Goal: Task Accomplishment & Management: Use online tool/utility

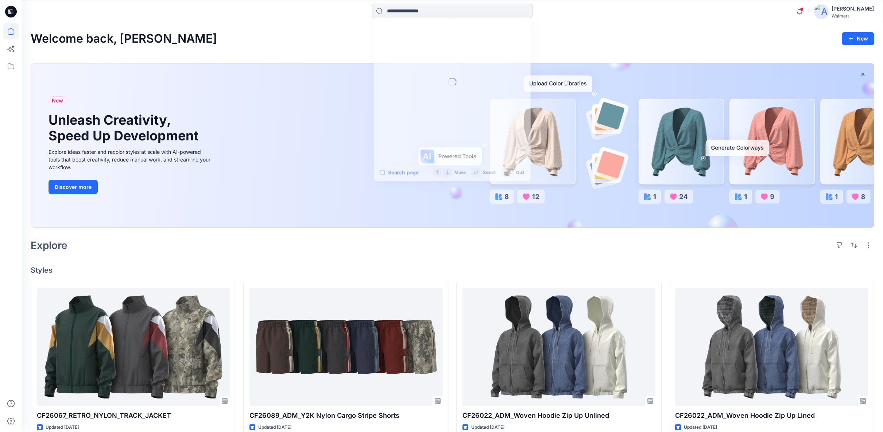
click at [398, 11] on input at bounding box center [452, 11] width 160 height 15
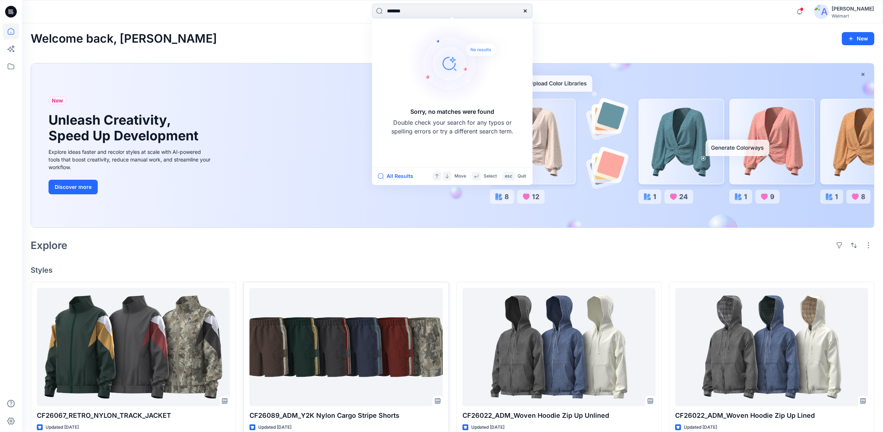
type input "*******"
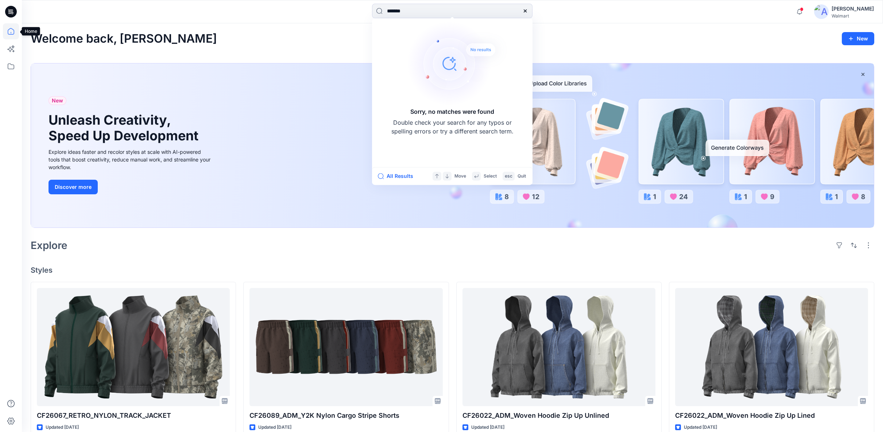
click at [12, 31] on icon at bounding box center [11, 31] width 16 height 16
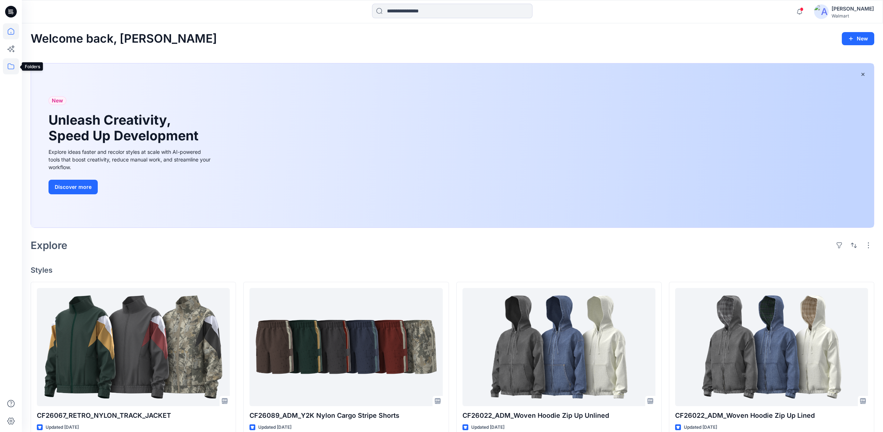
click at [11, 66] on icon at bounding box center [11, 66] width 16 height 16
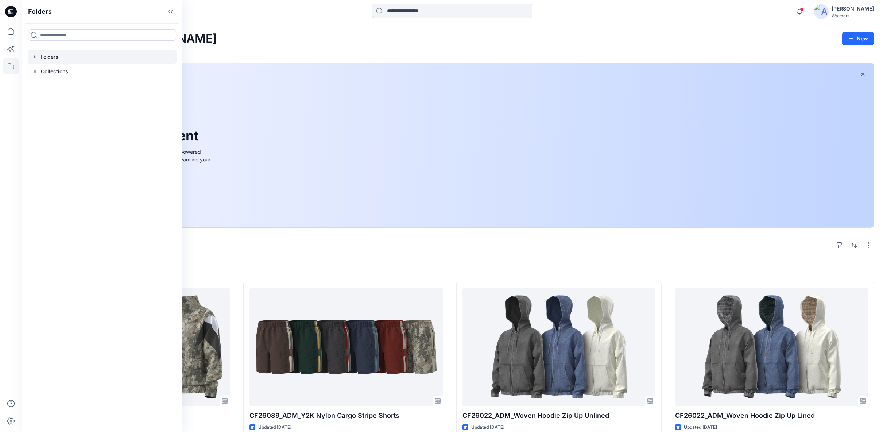
click at [37, 55] on icon "button" at bounding box center [35, 57] width 6 height 6
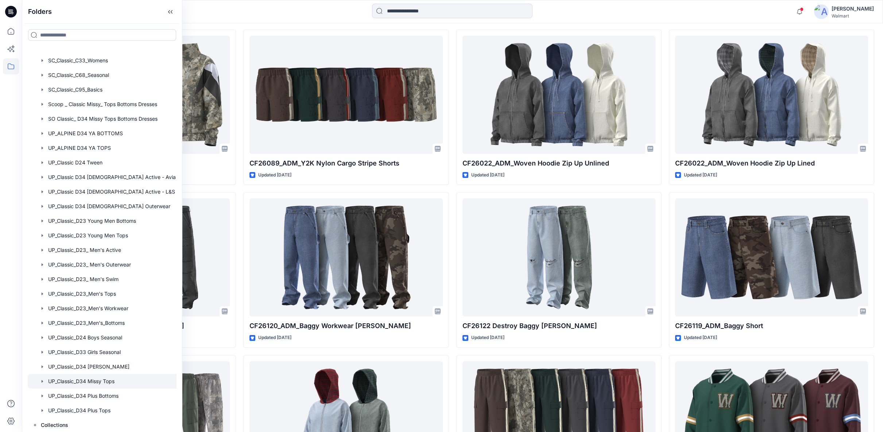
scroll to position [283, 0]
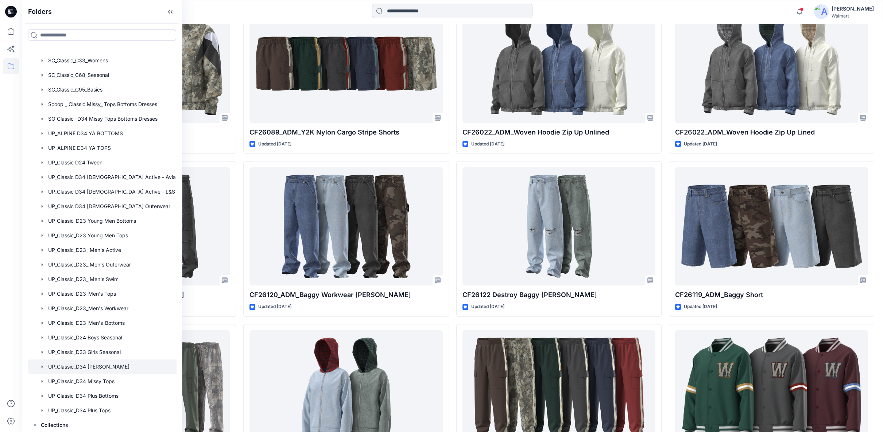
click at [101, 366] on div at bounding box center [111, 367] width 167 height 15
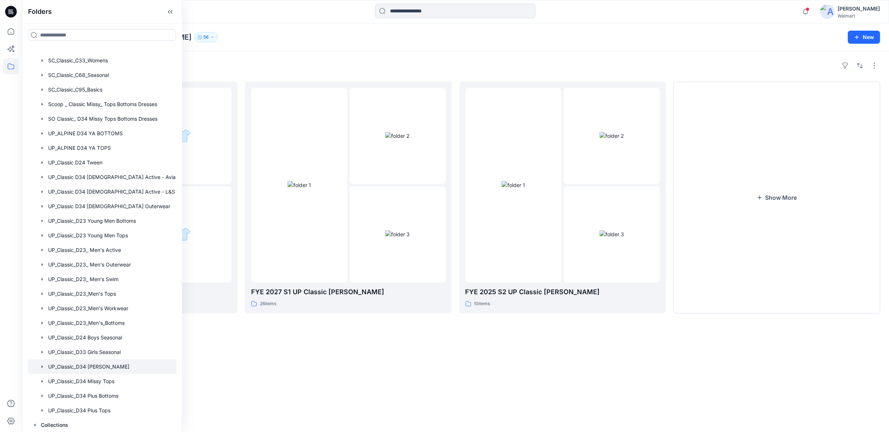
click at [468, 355] on div "Folders FYE 2027 S2 UP Classic [PERSON_NAME] 0 items FYE 2027 S1 UP Classic [PE…" at bounding box center [456, 241] width 868 height 381
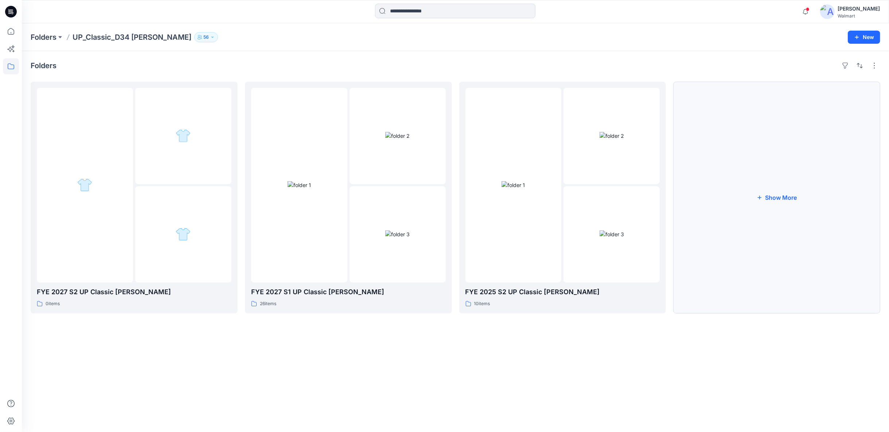
click at [792, 195] on button "Show More" at bounding box center [777, 198] width 207 height 232
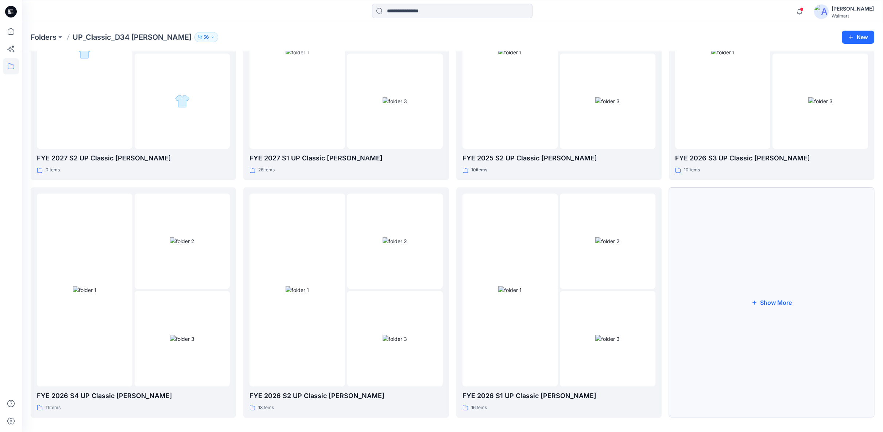
scroll to position [137, 0]
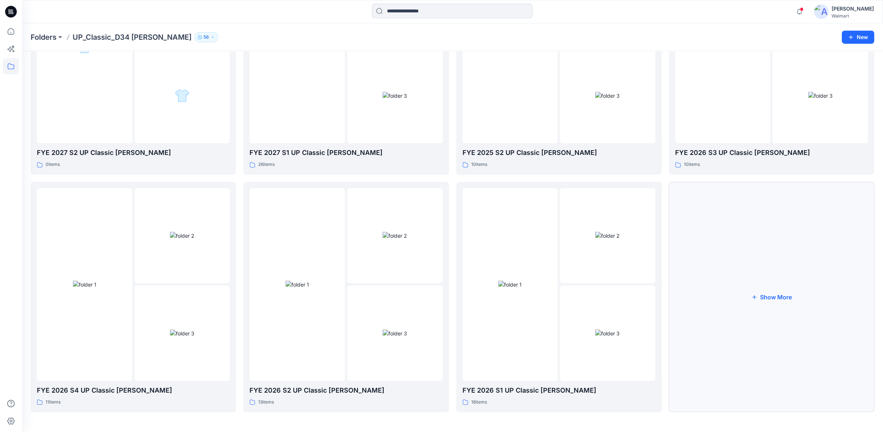
click at [765, 299] on button "Show More" at bounding box center [771, 297] width 205 height 230
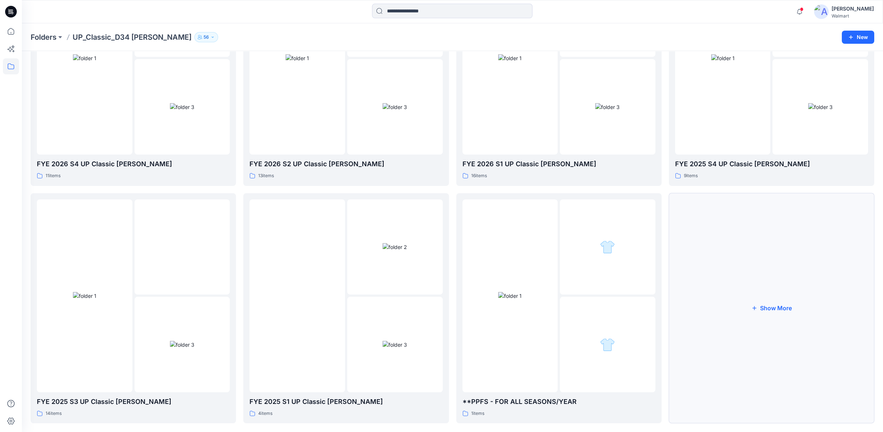
scroll to position [375, 0]
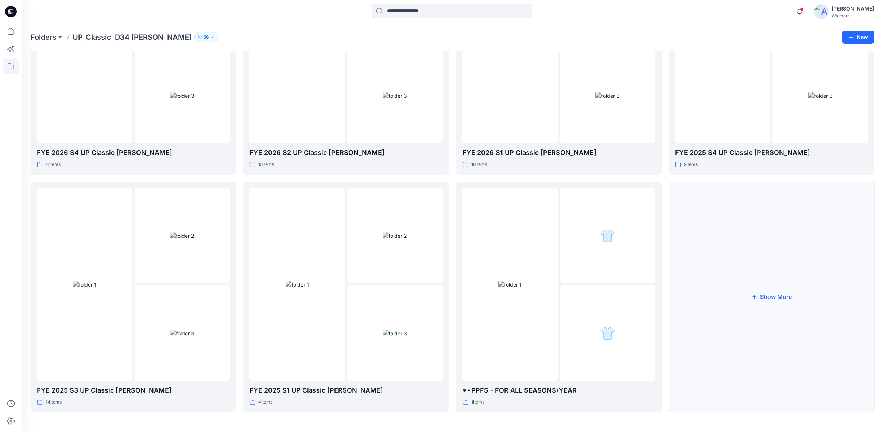
click at [763, 298] on button "Show More" at bounding box center [771, 297] width 205 height 230
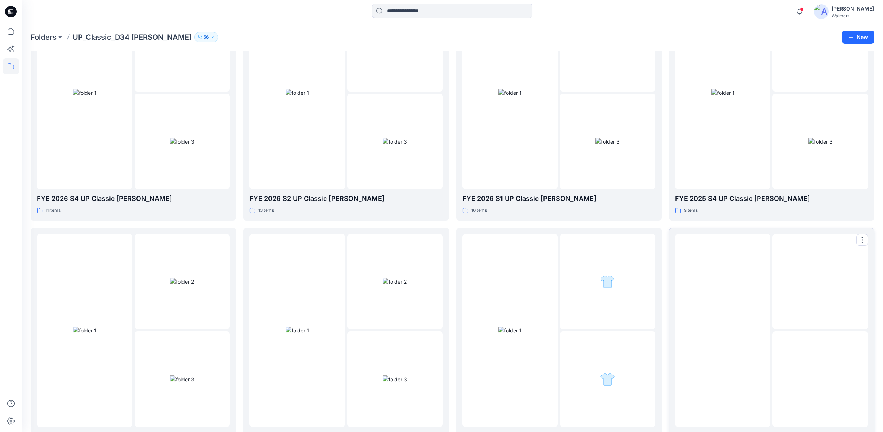
scroll to position [289, 0]
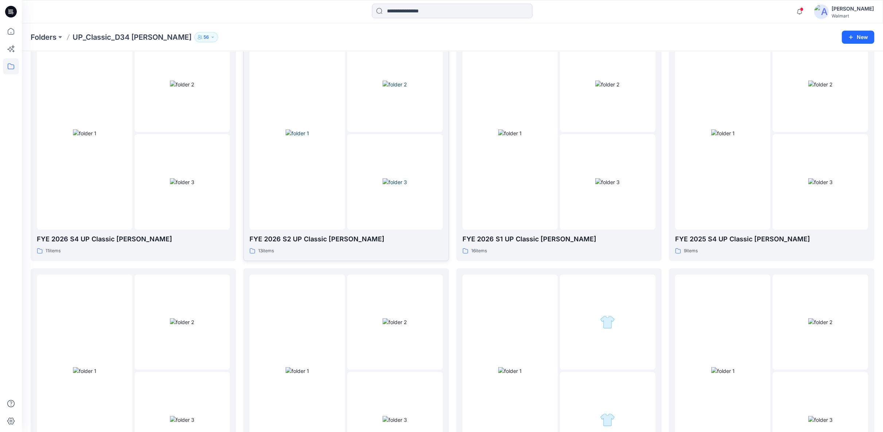
click at [386, 186] on img at bounding box center [395, 182] width 24 height 8
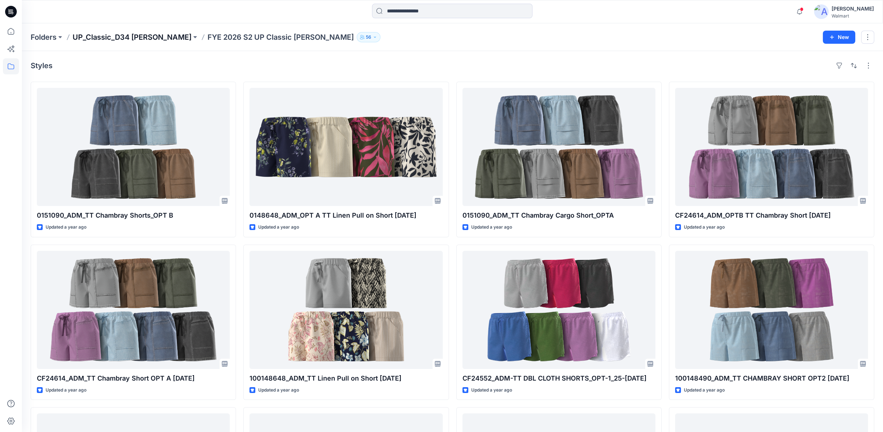
click at [152, 35] on p "UP_Classic_D34 [PERSON_NAME]" at bounding box center [132, 37] width 119 height 10
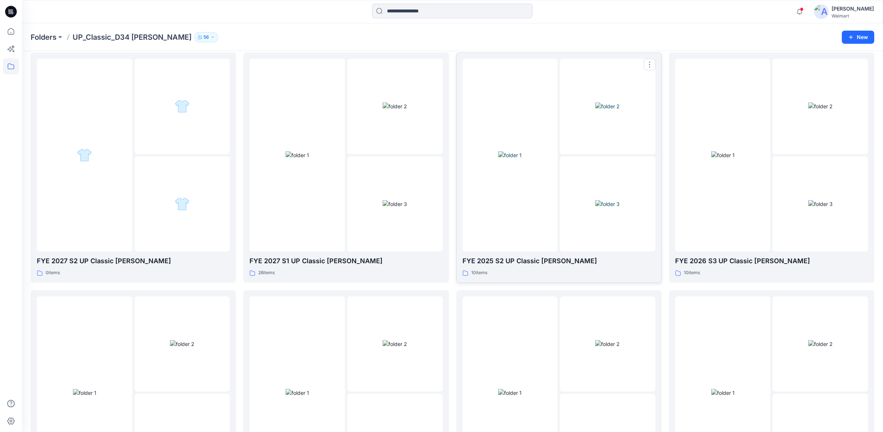
scroll to position [40, 0]
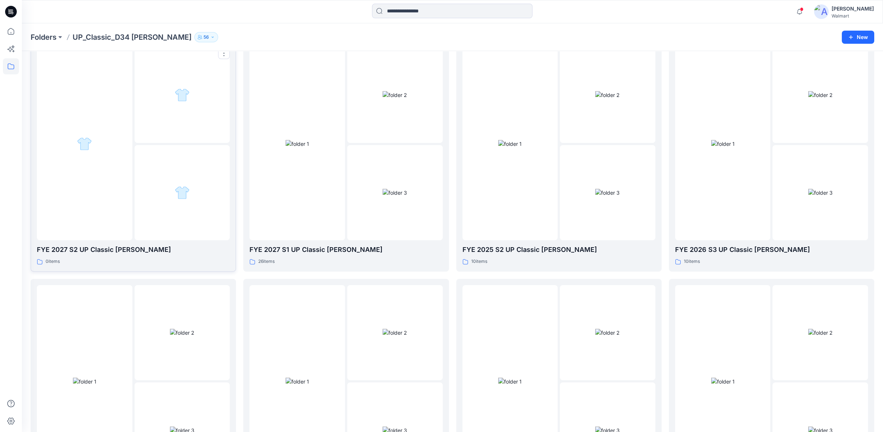
click at [194, 190] on div at bounding box center [183, 193] width 96 height 96
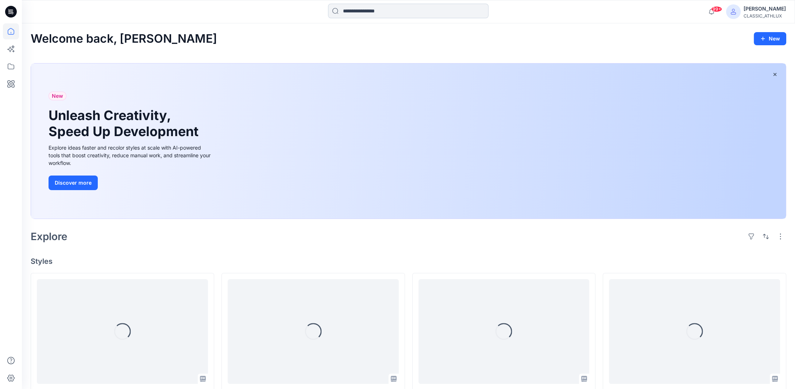
click at [355, 11] on input at bounding box center [408, 11] width 160 height 15
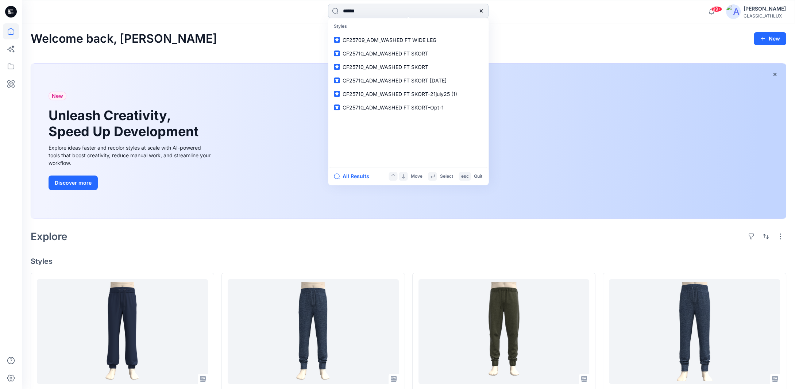
type input "*******"
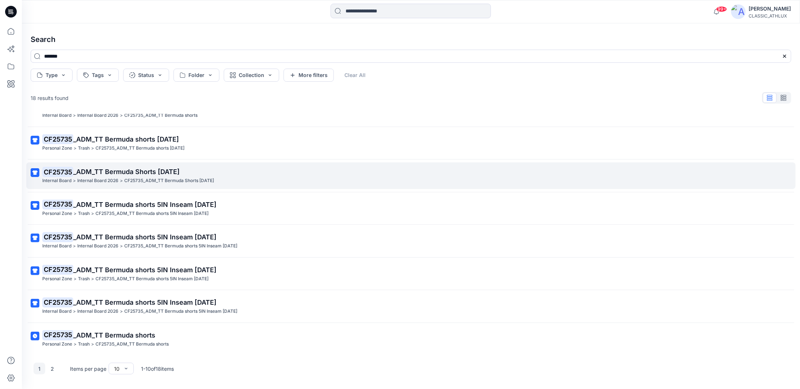
scroll to position [49, 0]
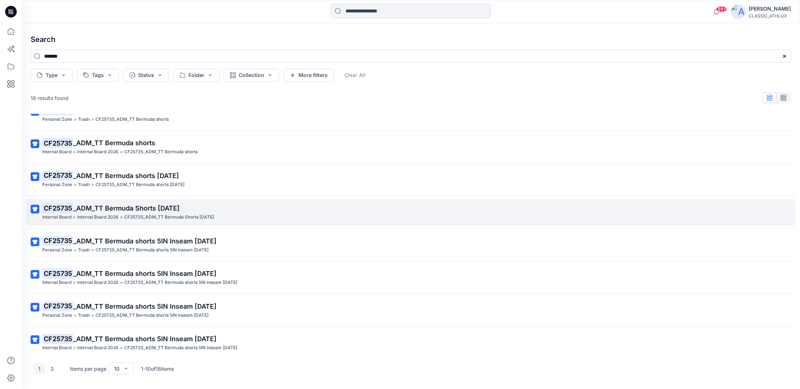
click at [194, 204] on p "CF25735 _ADM_TT Bermuda Shorts 29JUL25" at bounding box center [410, 208] width 736 height 10
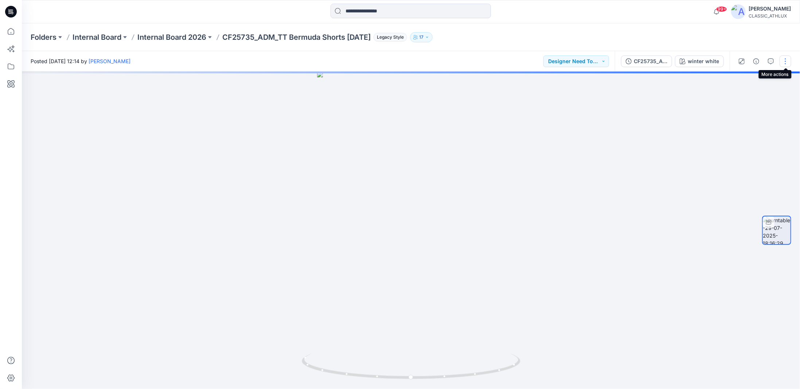
click at [784, 65] on button "button" at bounding box center [786, 61] width 12 height 12
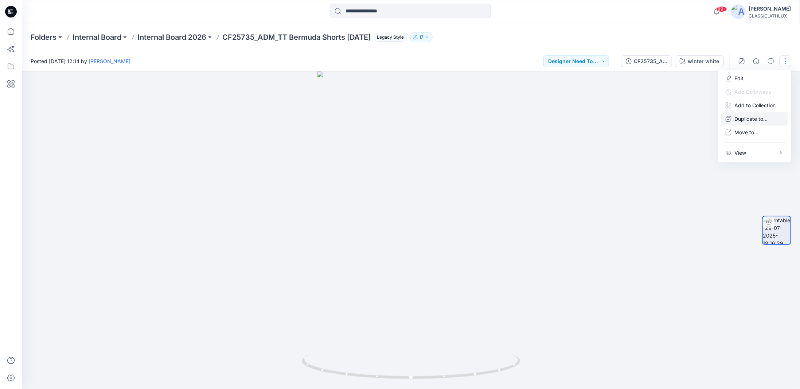
click at [751, 118] on p "Duplicate to..." at bounding box center [751, 119] width 33 height 8
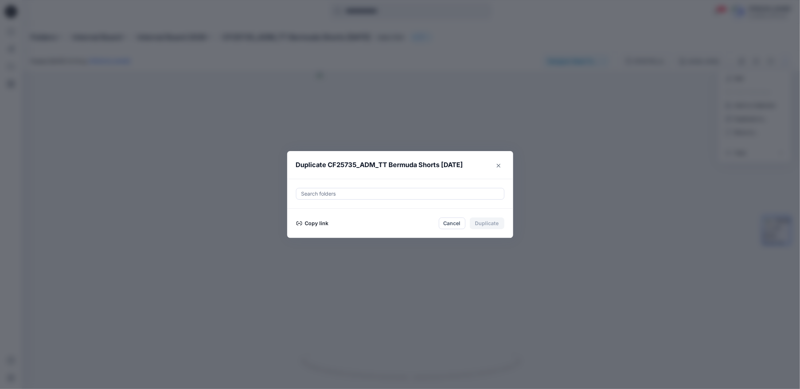
click at [323, 223] on button "Copy link" at bounding box center [312, 223] width 33 height 9
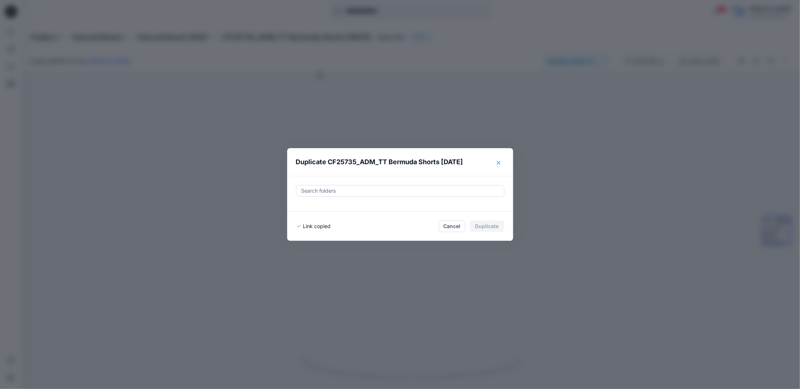
click at [497, 162] on icon "Close" at bounding box center [499, 163] width 4 height 4
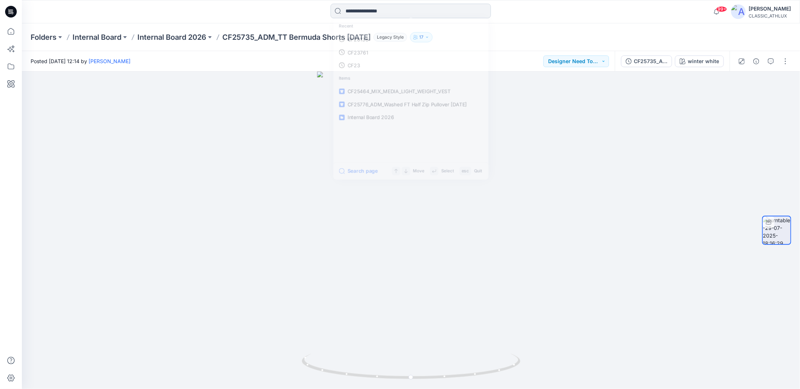
click at [346, 11] on input at bounding box center [411, 11] width 160 height 15
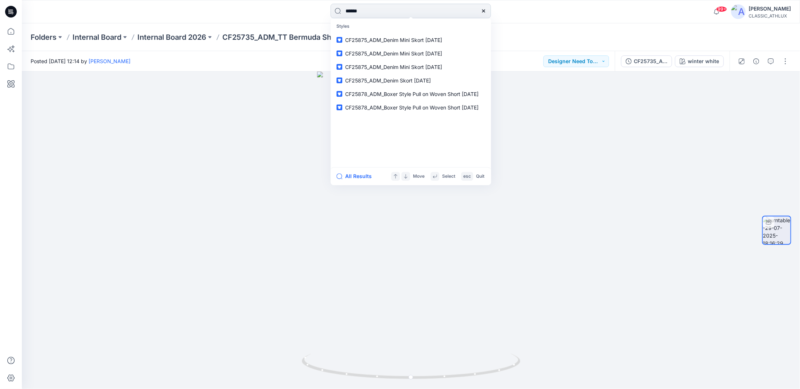
type input "*******"
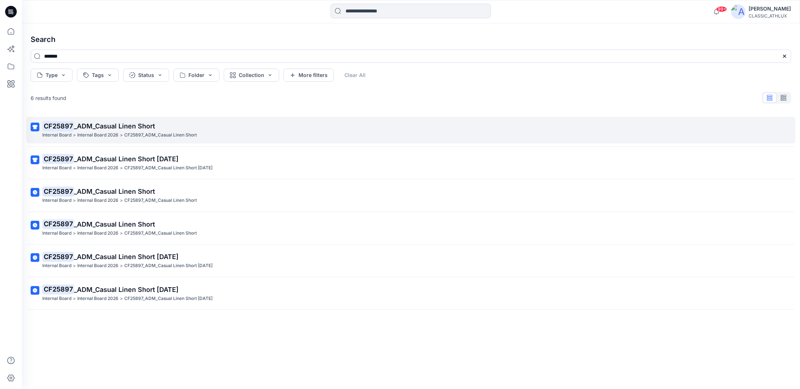
click at [241, 134] on div "Internal Board > Internal Board 2026 > CF25897_ADM_Casual Linen Short" at bounding box center [410, 135] width 736 height 8
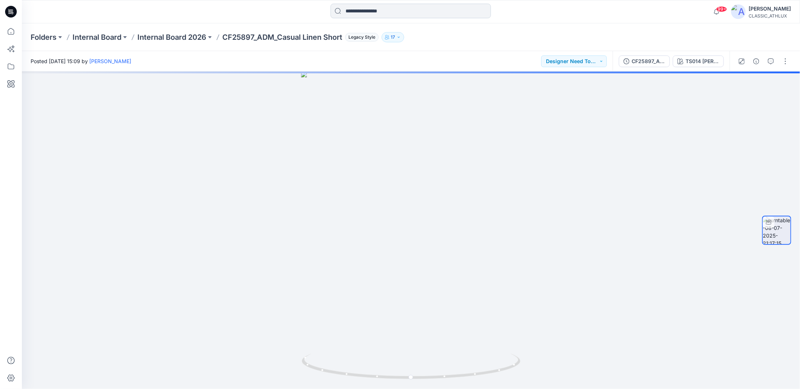
click at [416, 11] on input at bounding box center [411, 11] width 160 height 15
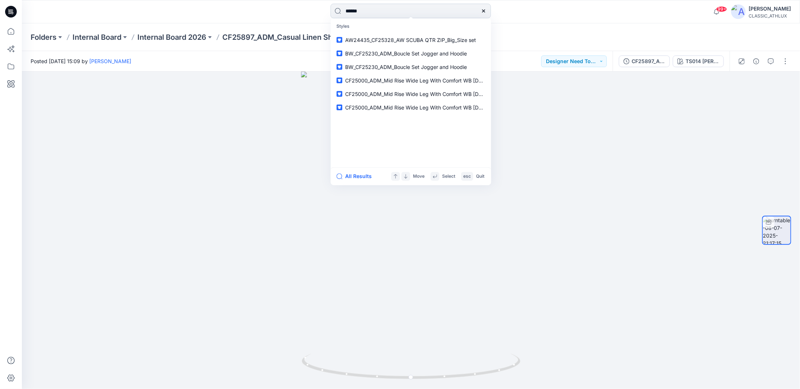
type input "*******"
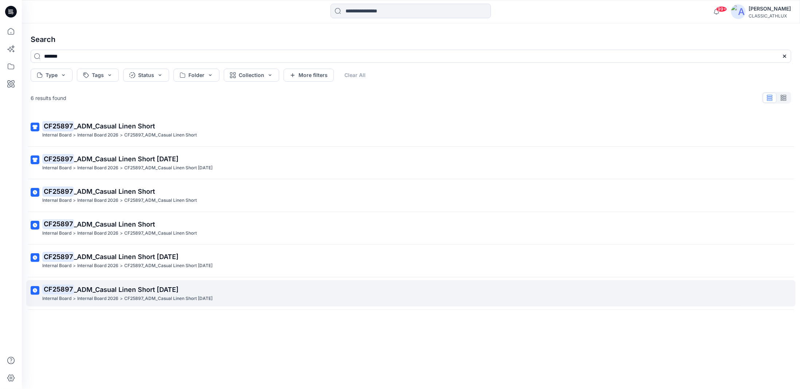
click at [228, 295] on div "Internal Board > Internal Board 2026 > CF25897_ADM_Casual Linen Short 28JUL25" at bounding box center [410, 299] width 736 height 8
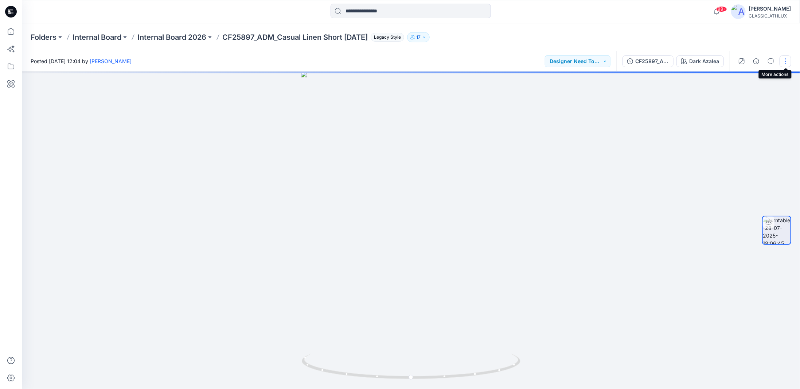
click at [788, 60] on button "button" at bounding box center [786, 61] width 12 height 12
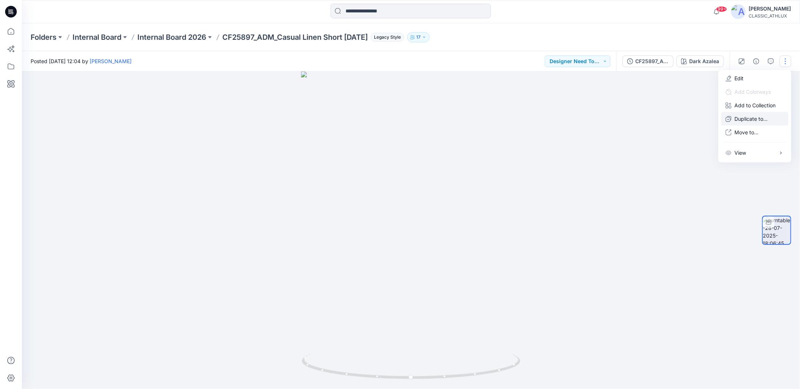
click at [752, 117] on p "Duplicate to..." at bounding box center [751, 119] width 33 height 8
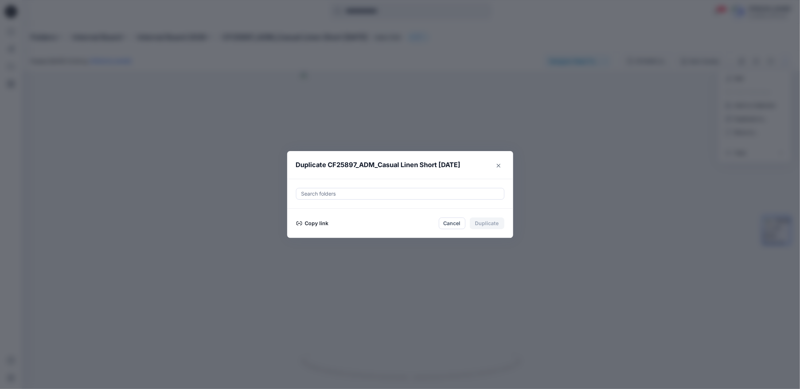
click at [324, 223] on button "Copy link" at bounding box center [312, 223] width 33 height 9
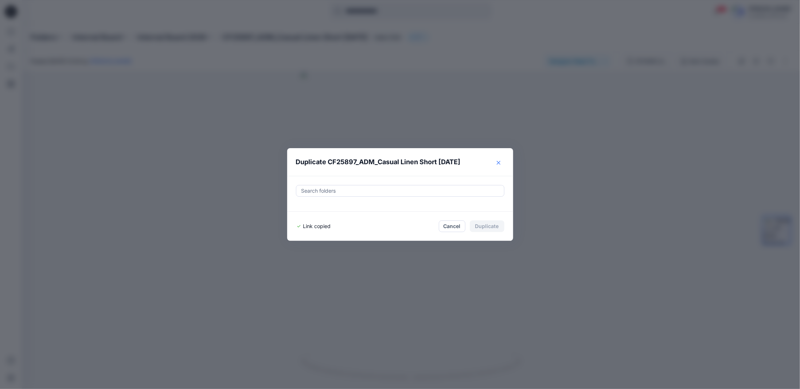
click at [498, 164] on icon "Close" at bounding box center [499, 163] width 4 height 4
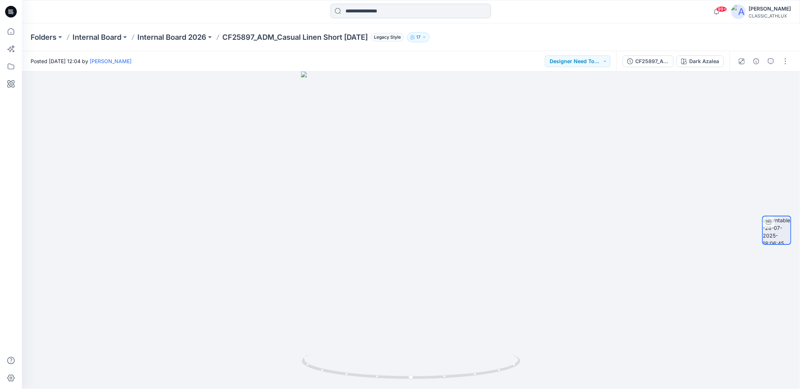
click at [352, 13] on input at bounding box center [411, 11] width 160 height 15
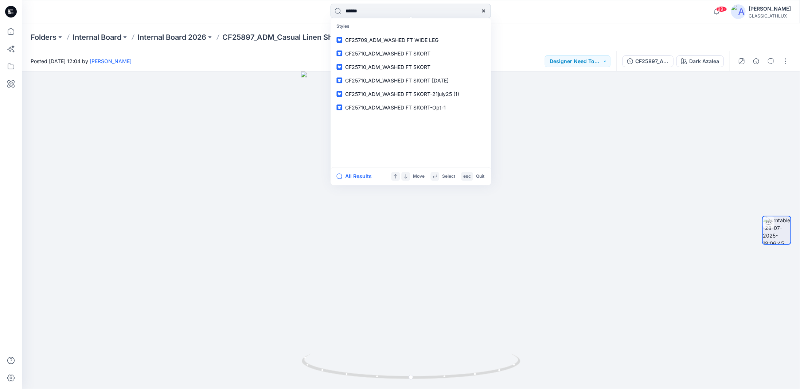
type input "*******"
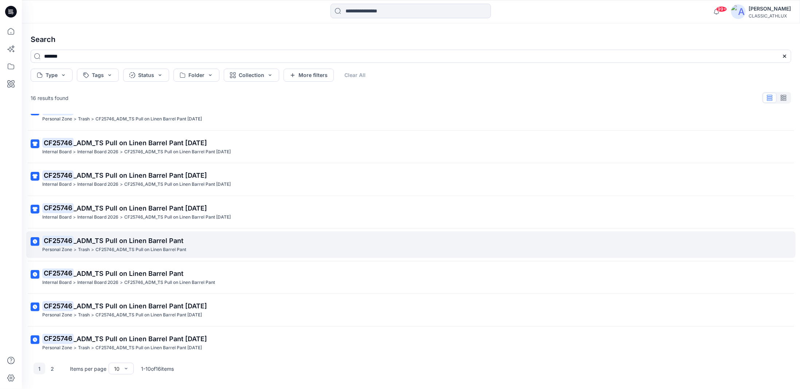
scroll to position [85, 0]
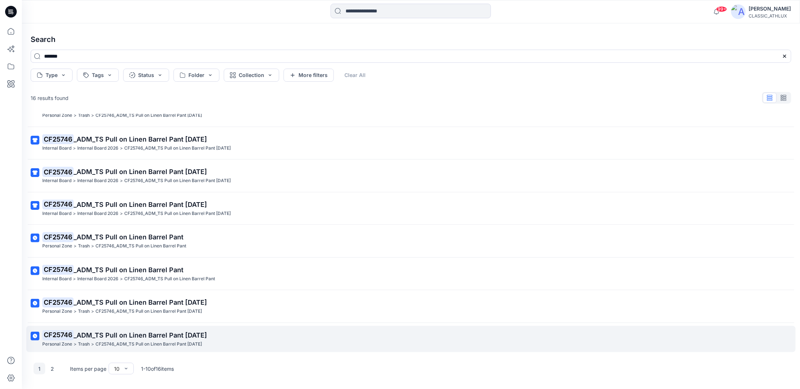
click at [217, 330] on p "CF25746 _ADM_TS Pull on Linen Barrel Pant 05AUG25" at bounding box center [410, 335] width 736 height 10
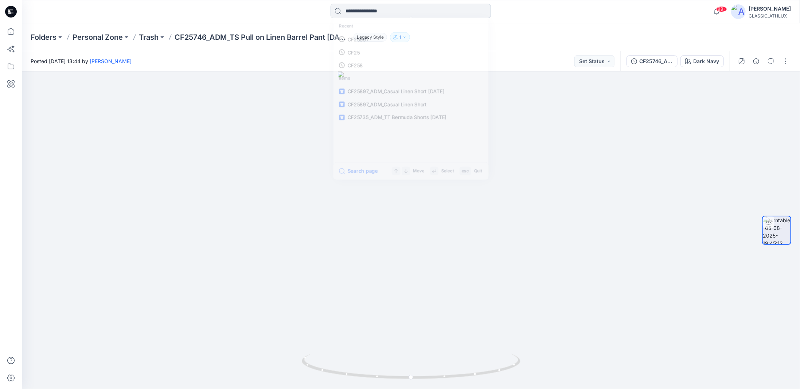
click at [362, 11] on input at bounding box center [411, 11] width 160 height 15
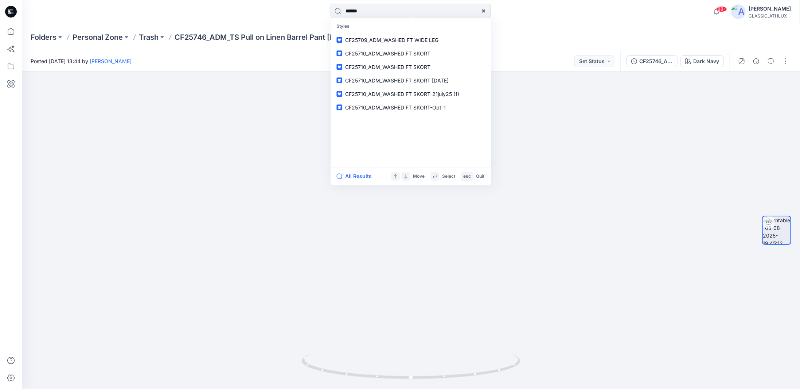
type input "*******"
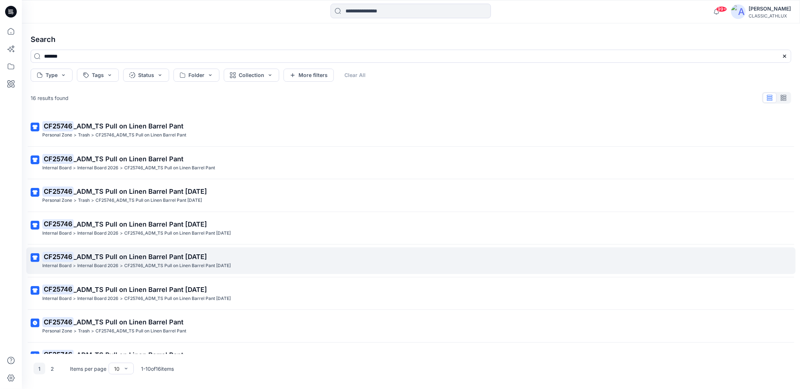
scroll to position [85, 0]
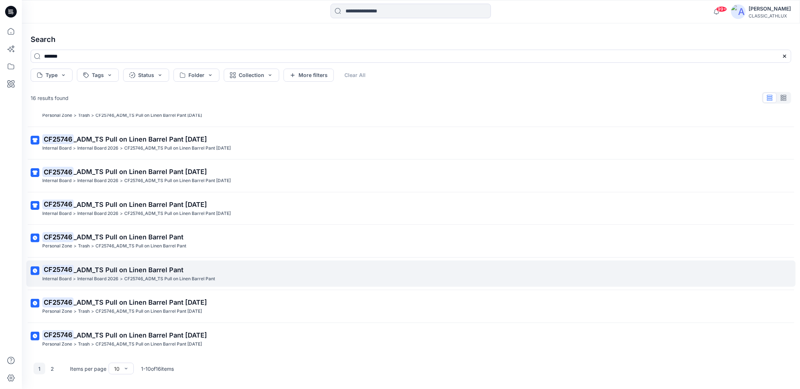
click at [114, 273] on p "CF25746 _ADM_TS Pull on Linen Barrel Pant" at bounding box center [410, 270] width 736 height 10
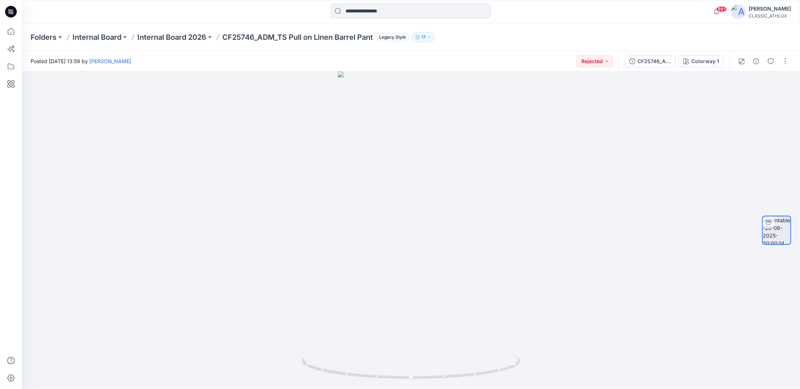
click at [343, 12] on input at bounding box center [411, 11] width 160 height 15
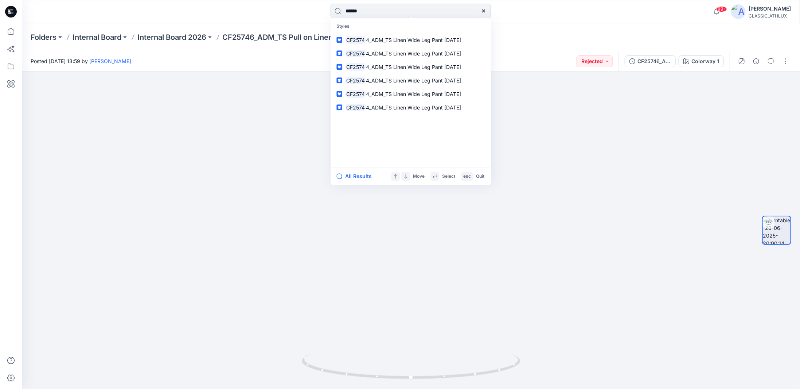
type input "*******"
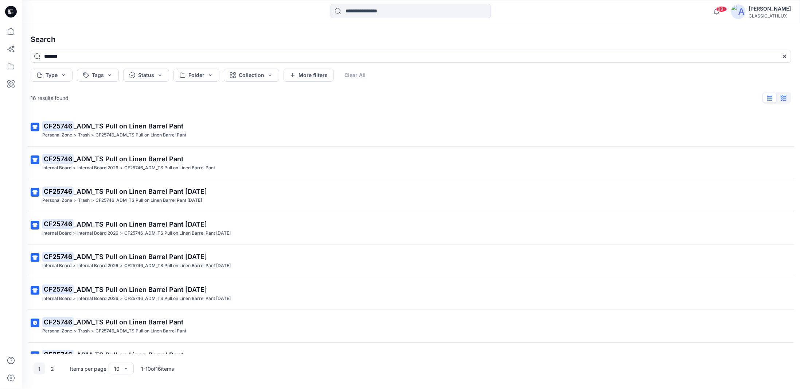
click at [788, 99] on button "button" at bounding box center [784, 98] width 14 height 10
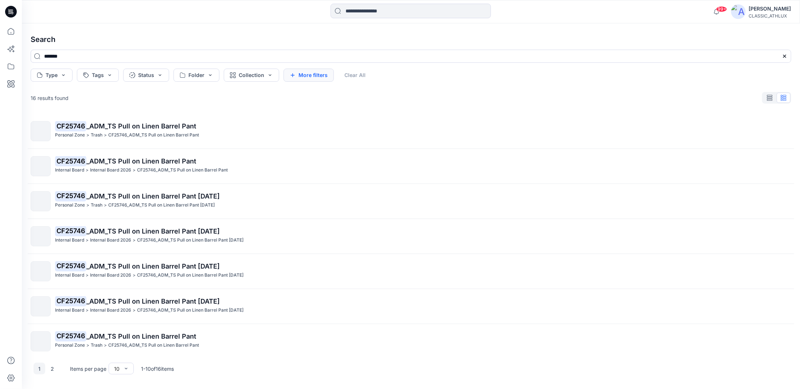
click at [304, 76] on button "More filters" at bounding box center [309, 75] width 50 height 13
click at [323, 75] on button "Created by" at bounding box center [312, 75] width 57 height 13
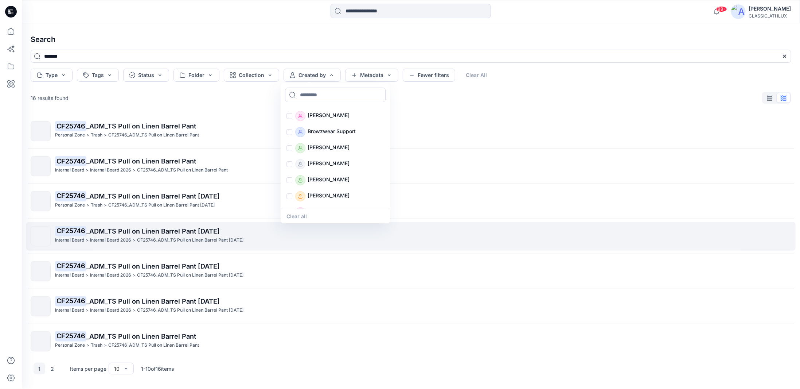
click at [142, 245] on div "CF25746 _ADM_TS Pull on Linen Barrel Pant 05AUG25 Internal Board > Internal Boa…" at bounding box center [423, 236] width 736 height 20
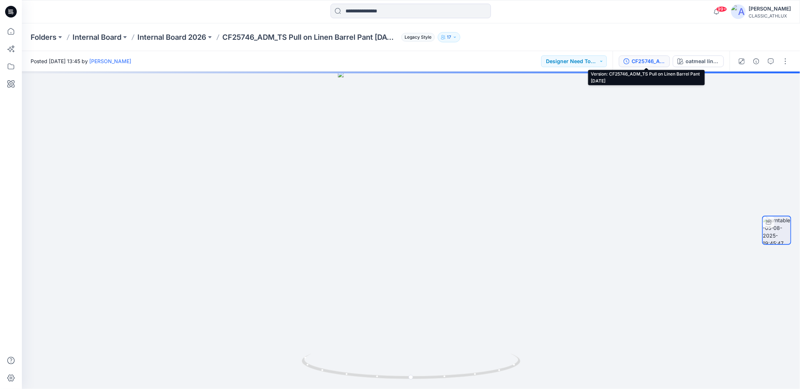
click at [650, 61] on div "CF25746_ADM_TS Pull on Linen Barrel Pant 05AUG25" at bounding box center [649, 61] width 34 height 8
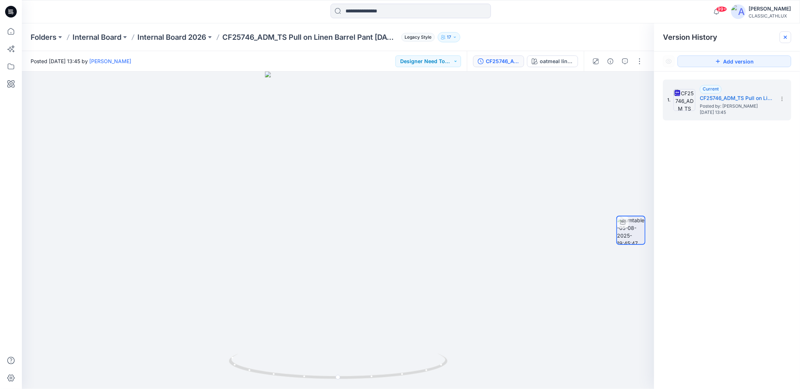
click at [784, 35] on icon at bounding box center [786, 37] width 6 height 6
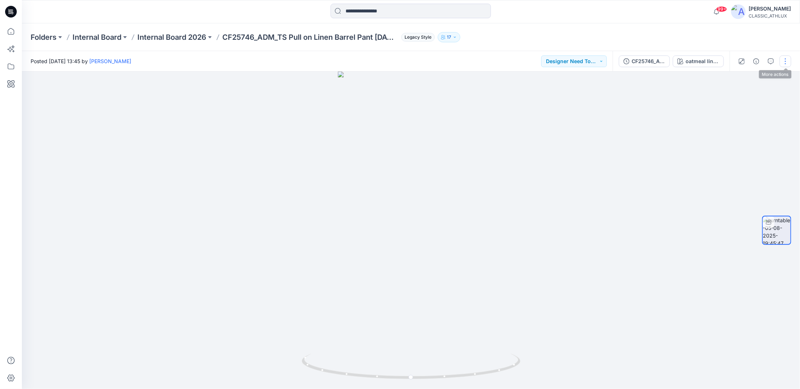
click at [787, 63] on button "button" at bounding box center [786, 61] width 12 height 12
click at [755, 119] on p "Duplicate to..." at bounding box center [751, 119] width 33 height 8
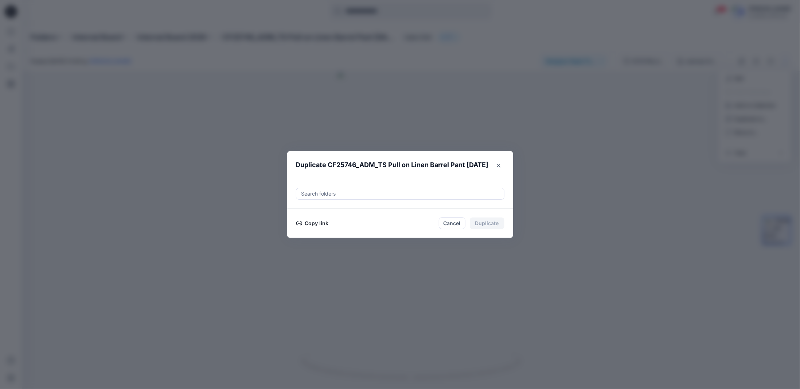
click at [326, 224] on button "Copy link" at bounding box center [312, 223] width 33 height 9
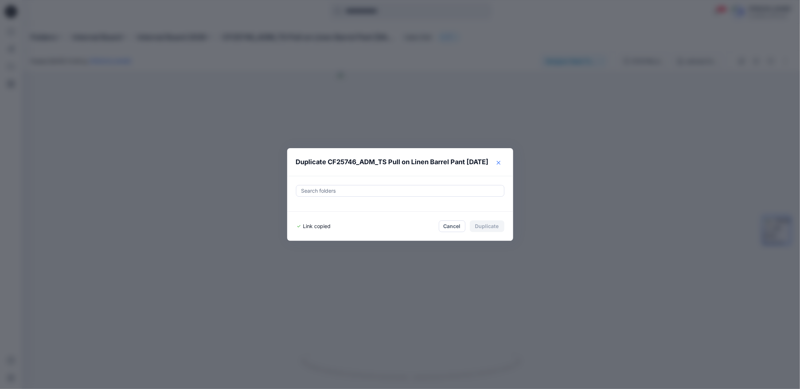
click at [496, 164] on button "Close" at bounding box center [499, 163] width 12 height 12
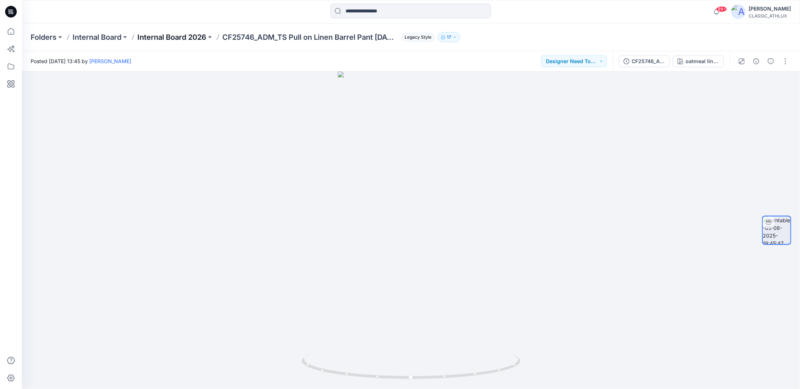
click at [167, 38] on p "Internal Board 2026" at bounding box center [171, 37] width 69 height 10
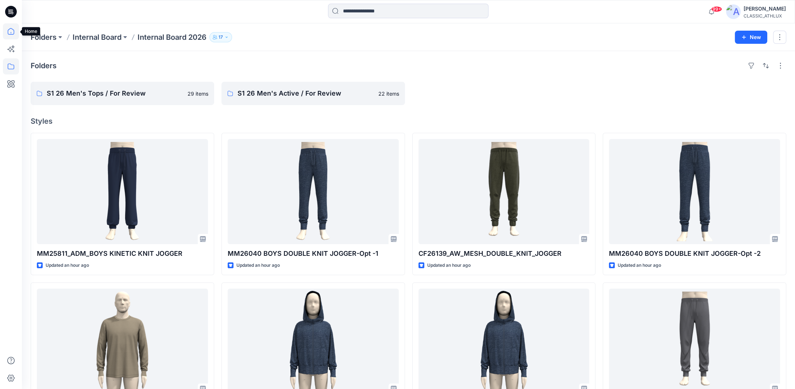
click at [14, 27] on icon at bounding box center [11, 31] width 16 height 16
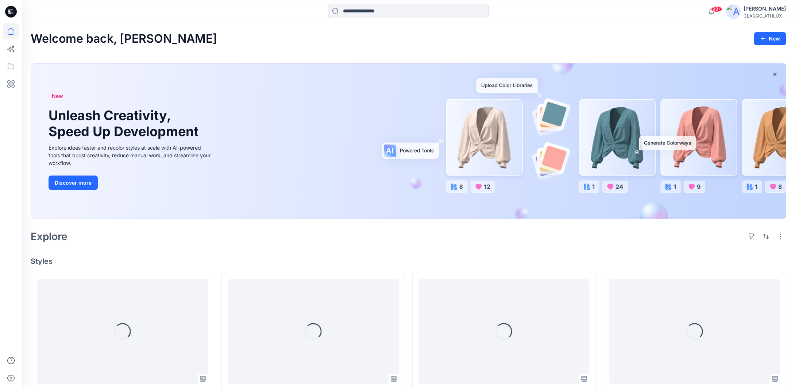
click at [380, 12] on input at bounding box center [408, 11] width 160 height 15
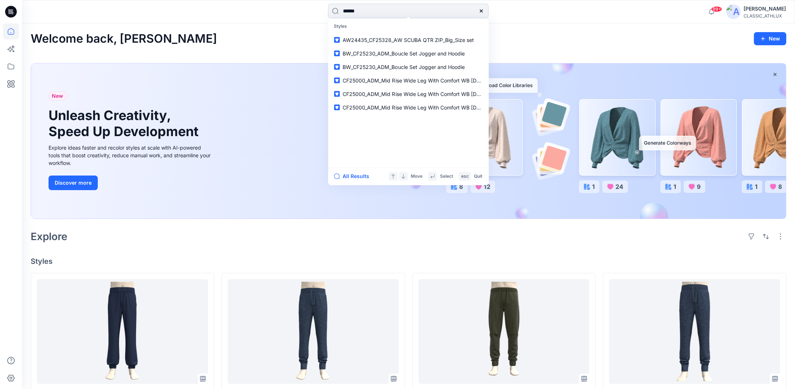
type input "*******"
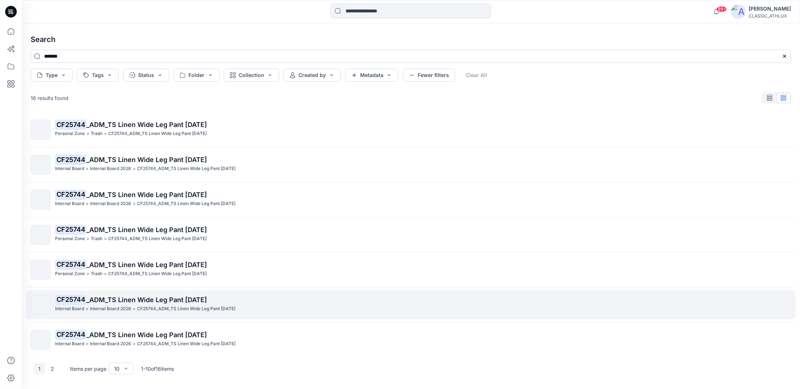
scroll to position [108, 0]
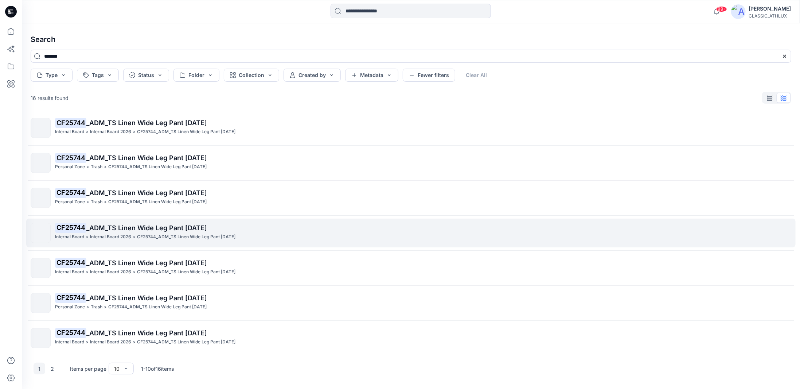
click at [212, 231] on p "CF25744 _ADM_TS Linen Wide Leg Pant 31JUL25" at bounding box center [423, 228] width 736 height 10
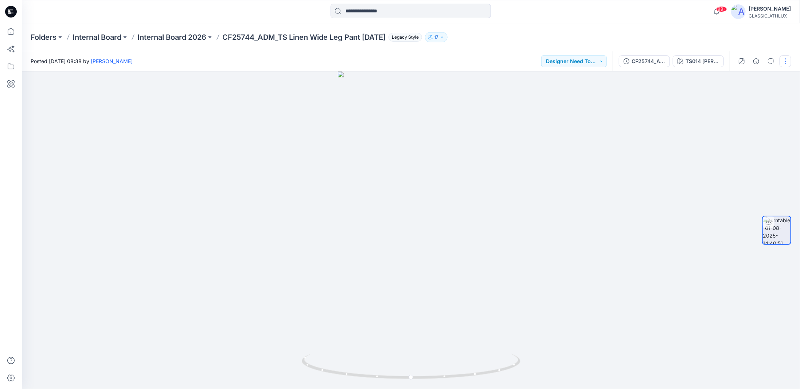
click at [784, 63] on button "button" at bounding box center [786, 61] width 12 height 12
click at [747, 117] on p "Duplicate to..." at bounding box center [751, 119] width 33 height 8
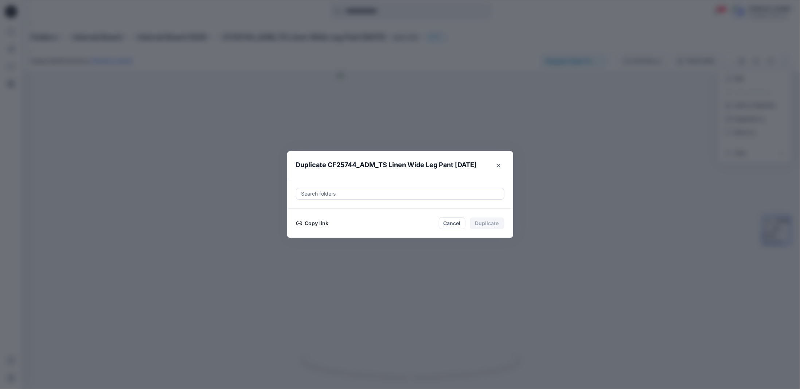
click at [317, 222] on button "Copy link" at bounding box center [312, 223] width 33 height 9
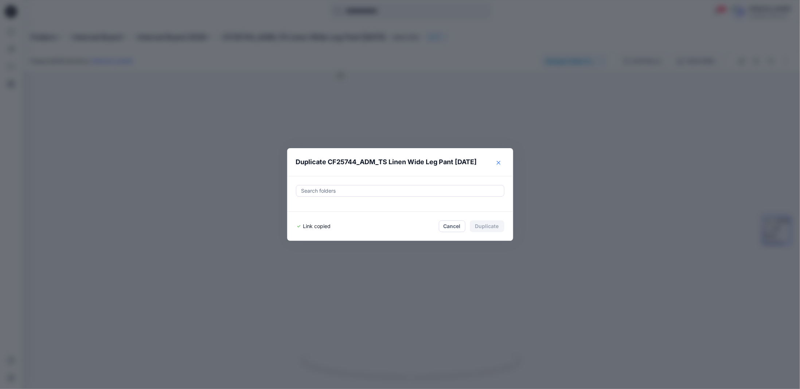
click at [499, 161] on button "Close" at bounding box center [499, 163] width 12 height 12
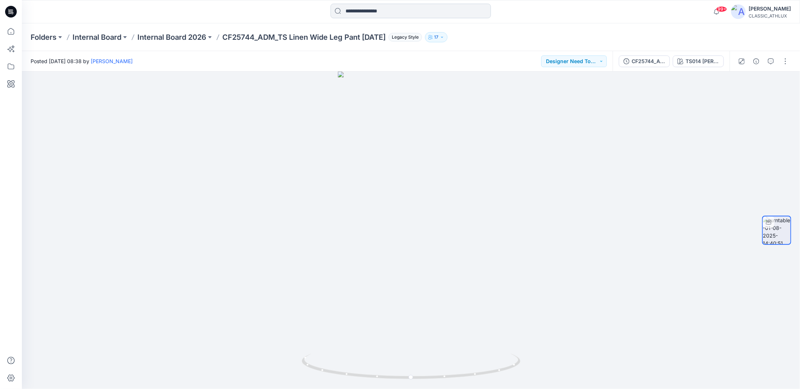
click at [351, 11] on input at bounding box center [411, 11] width 160 height 15
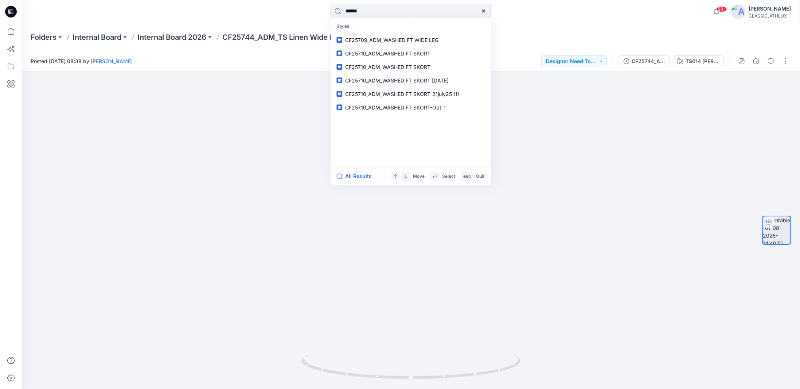
type input "*******"
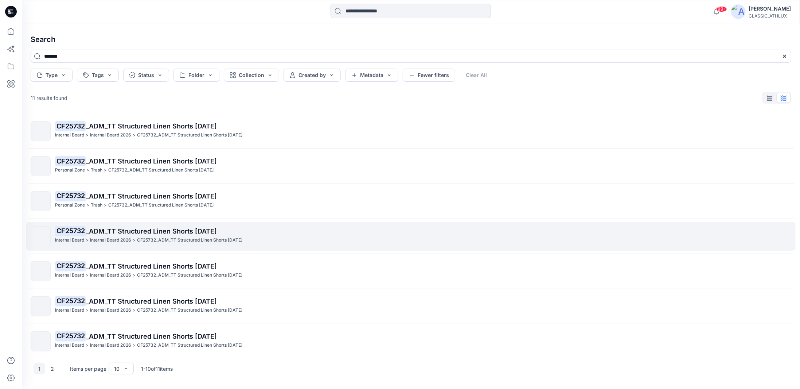
click at [254, 233] on p "CF25732 _ADM_TT Structured Linen Shorts 28JUL25" at bounding box center [423, 231] width 736 height 10
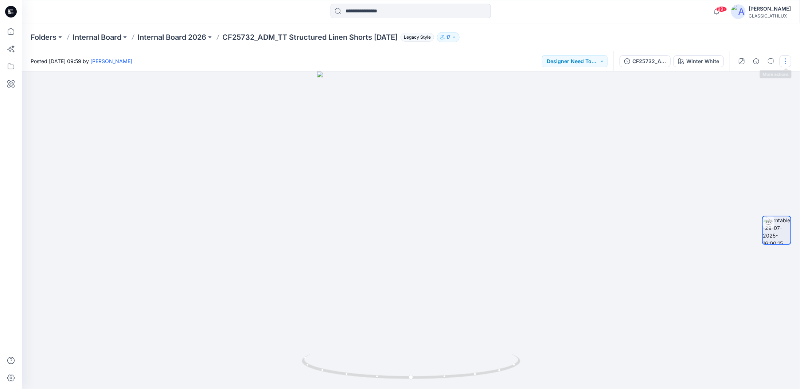
click at [788, 65] on button "button" at bounding box center [786, 61] width 12 height 12
click at [741, 118] on p "Duplicate to..." at bounding box center [751, 119] width 33 height 8
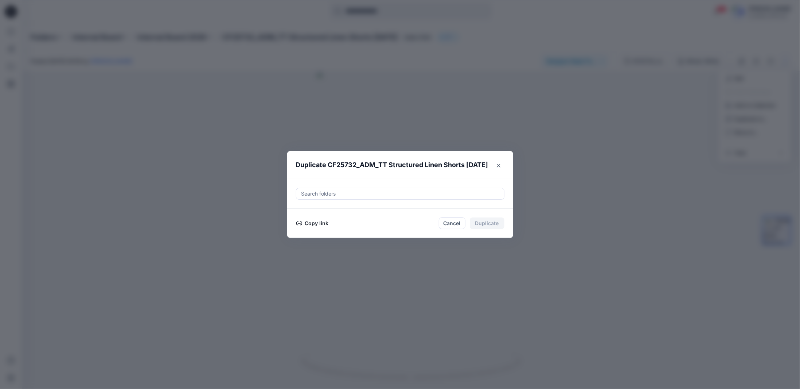
click at [317, 223] on button "Copy link" at bounding box center [312, 223] width 33 height 9
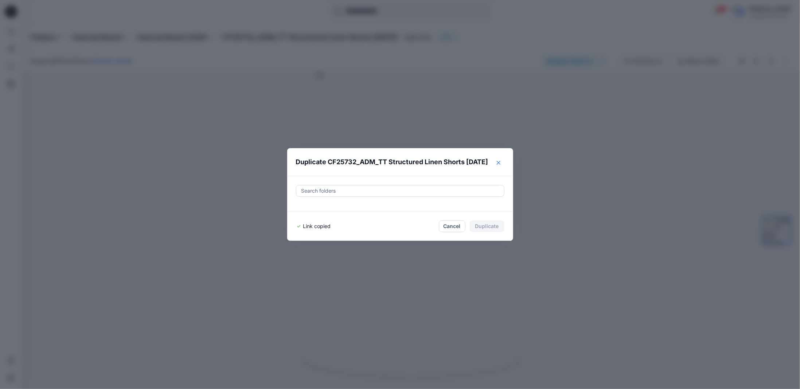
click at [499, 163] on icon "Close" at bounding box center [499, 163] width 4 height 4
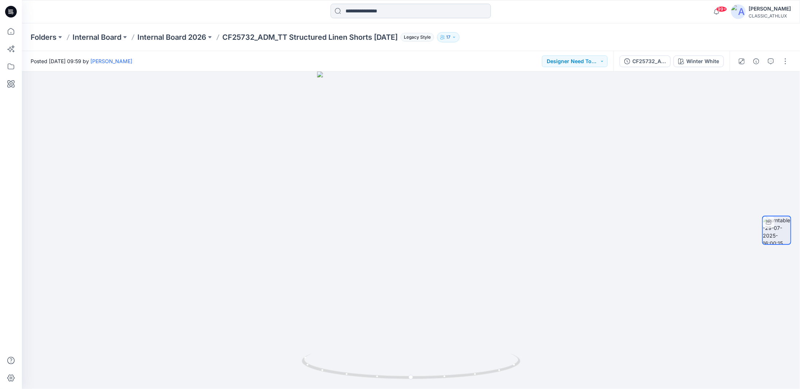
click at [368, 13] on input at bounding box center [411, 11] width 160 height 15
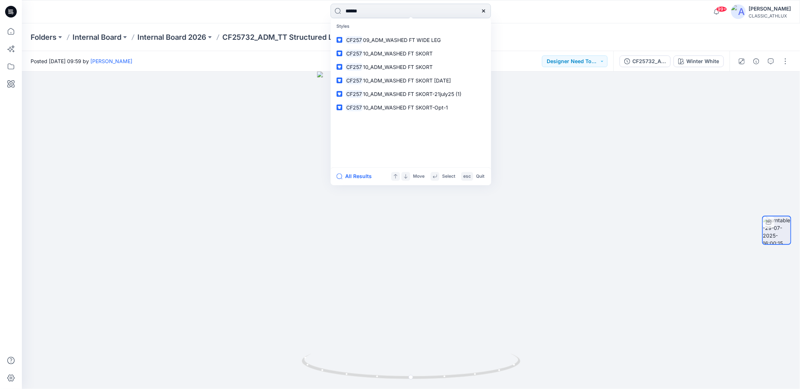
type input "*******"
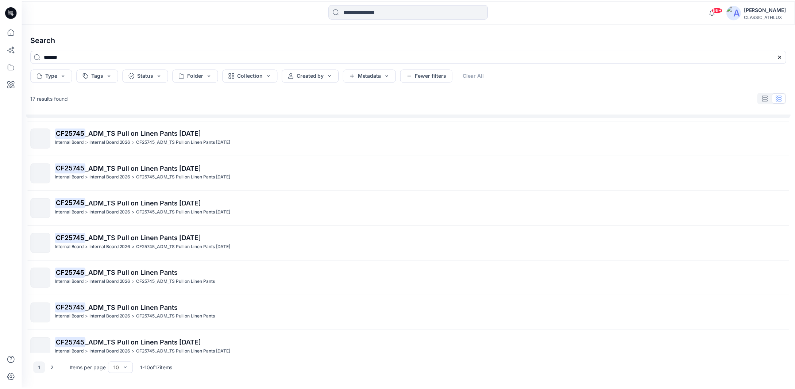
scroll to position [108, 0]
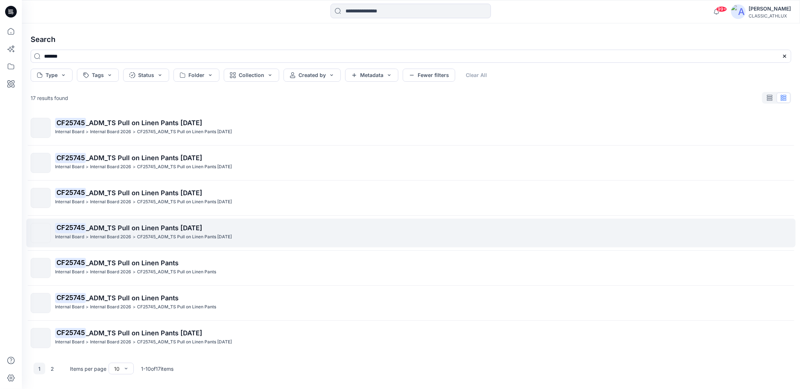
click at [246, 233] on div "Internal Board > Internal Board 2026 > CF25745_ADM_TS Pull on Linen Pants 29JUL…" at bounding box center [423, 237] width 736 height 8
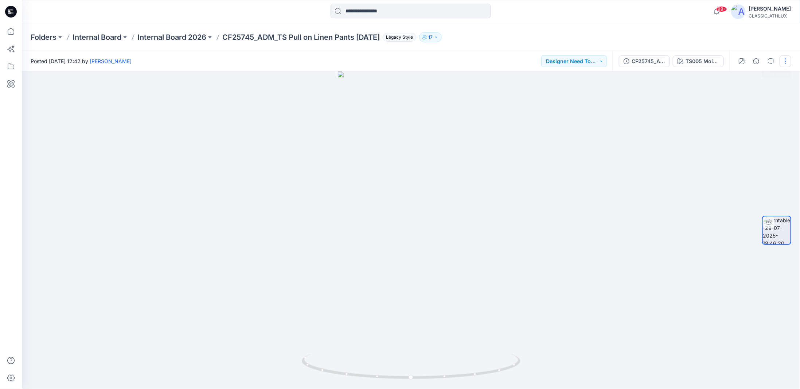
click at [788, 61] on button "button" at bounding box center [786, 61] width 12 height 12
click at [733, 123] on button "Duplicate to..." at bounding box center [755, 118] width 67 height 13
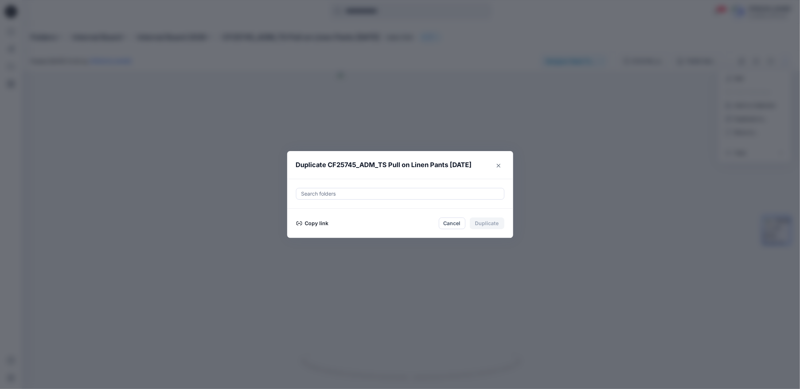
click at [320, 222] on button "Copy link" at bounding box center [312, 223] width 33 height 9
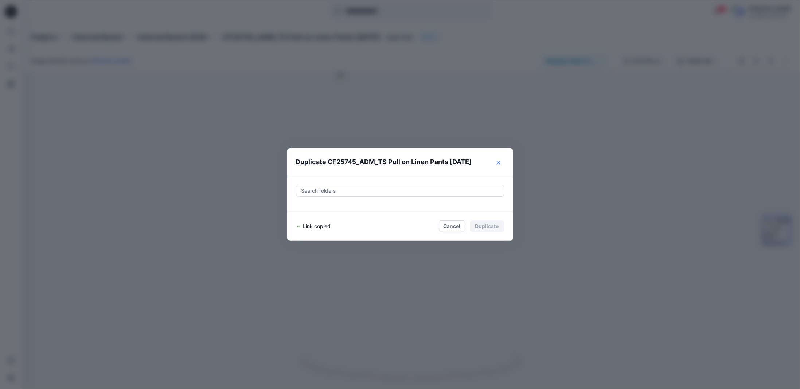
click at [500, 160] on button "Close" at bounding box center [499, 163] width 12 height 12
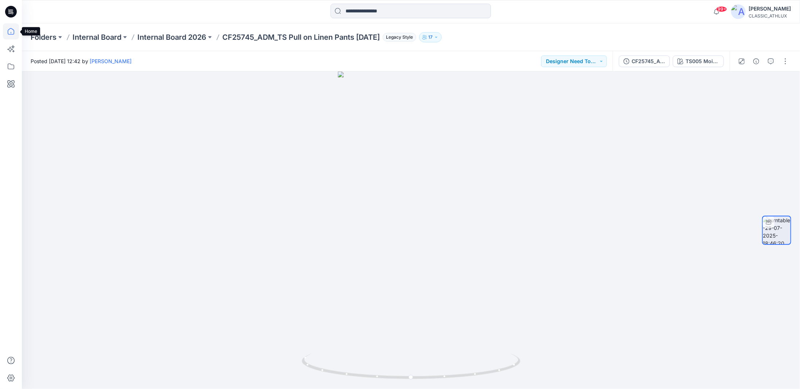
click at [15, 32] on icon at bounding box center [11, 31] width 16 height 16
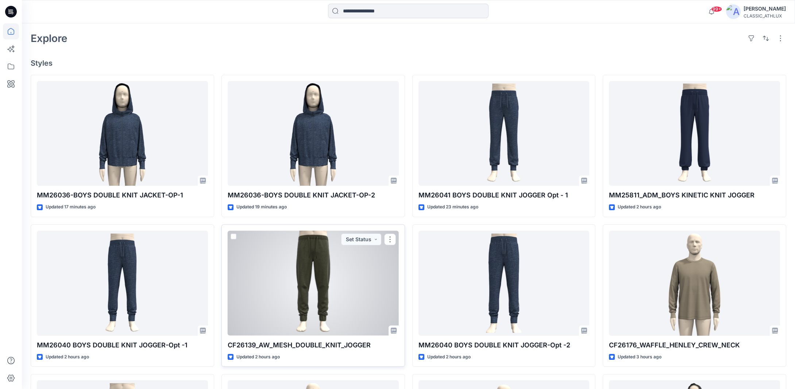
scroll to position [188, 0]
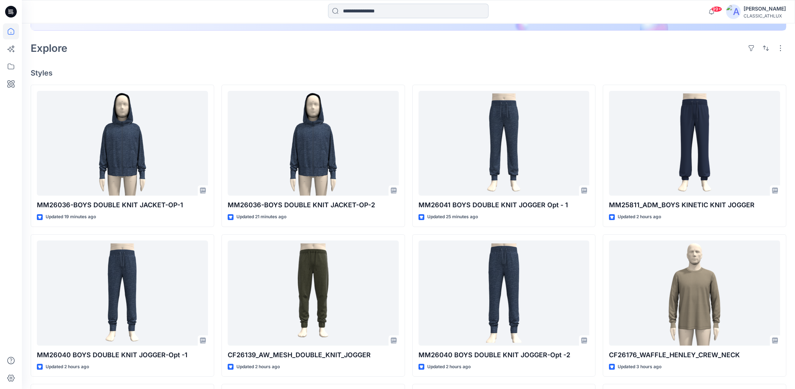
click at [404, 11] on input at bounding box center [408, 11] width 160 height 15
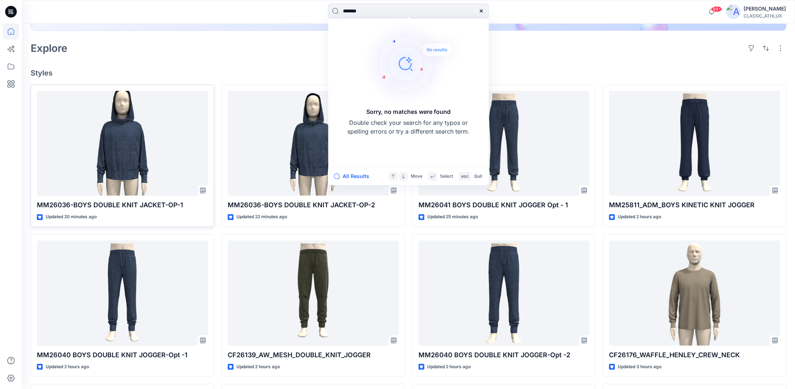
type input "*******"
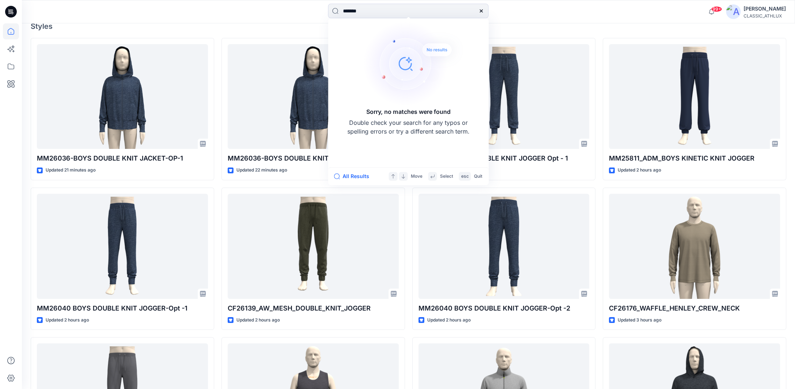
scroll to position [225, 0]
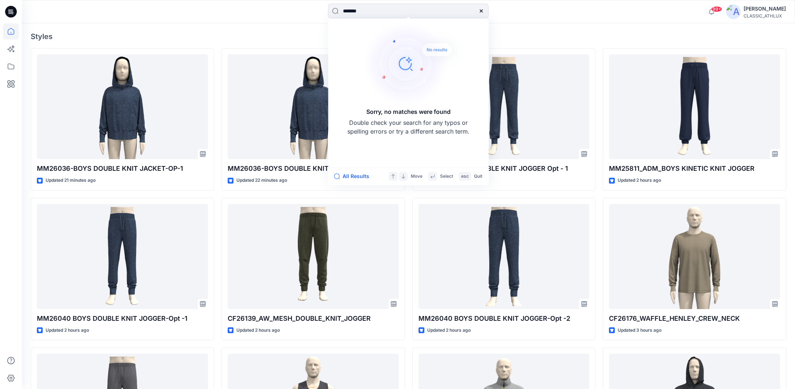
click at [532, 18] on div "******* Sorry, no matches were found Double check your search for any typos or …" at bounding box center [408, 12] width 386 height 16
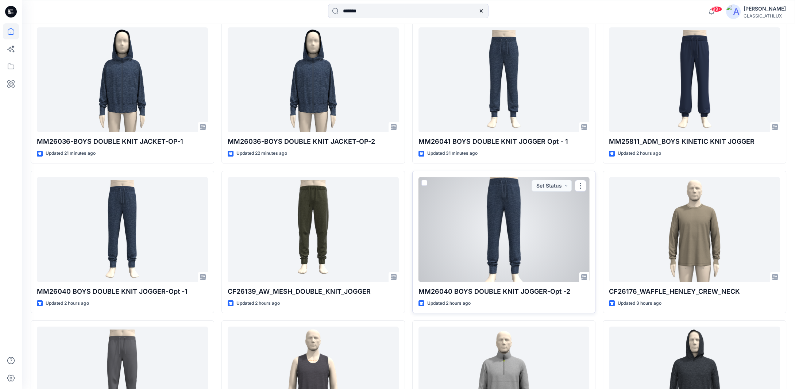
scroll to position [261, 0]
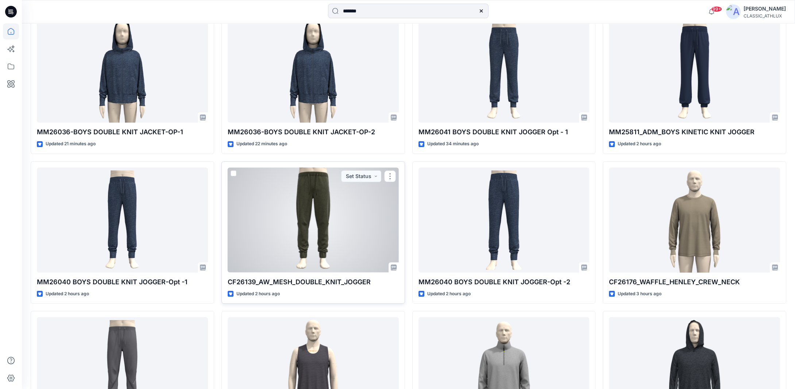
click at [261, 234] on div at bounding box center [313, 219] width 171 height 105
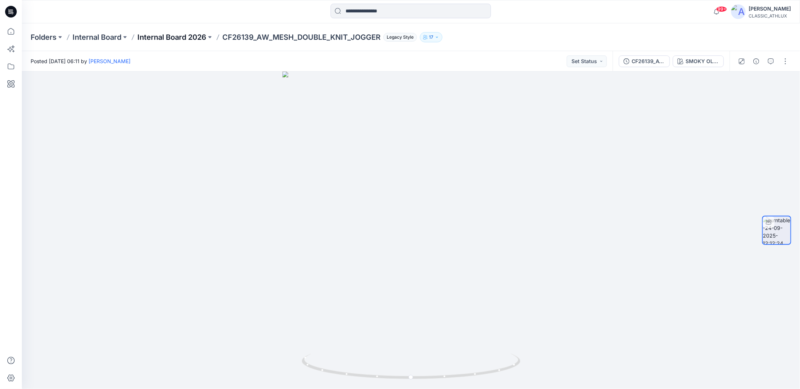
click at [185, 38] on p "Internal Board 2026" at bounding box center [171, 37] width 69 height 10
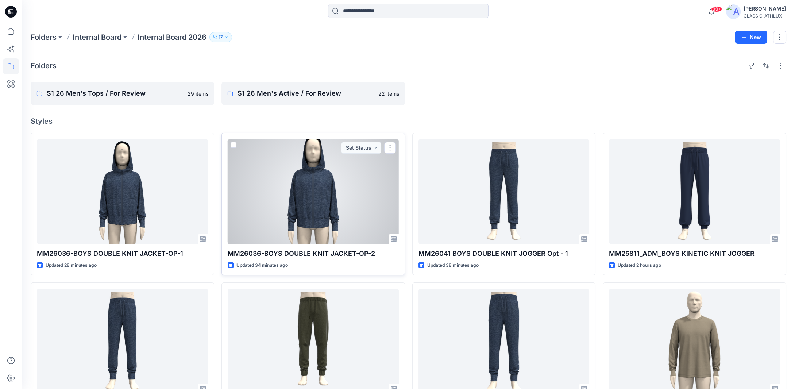
click at [314, 168] on div at bounding box center [313, 191] width 171 height 105
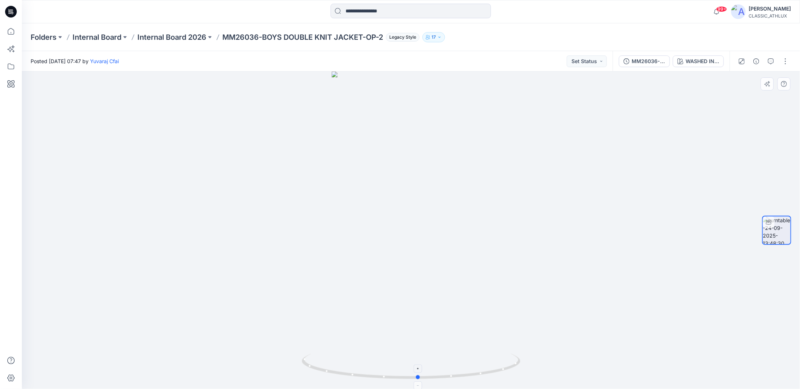
drag, startPoint x: 464, startPoint y: 378, endPoint x: 472, endPoint y: 377, distance: 7.4
click at [472, 377] on icon at bounding box center [412, 366] width 221 height 27
click at [181, 38] on p "Internal Board 2026" at bounding box center [171, 37] width 69 height 10
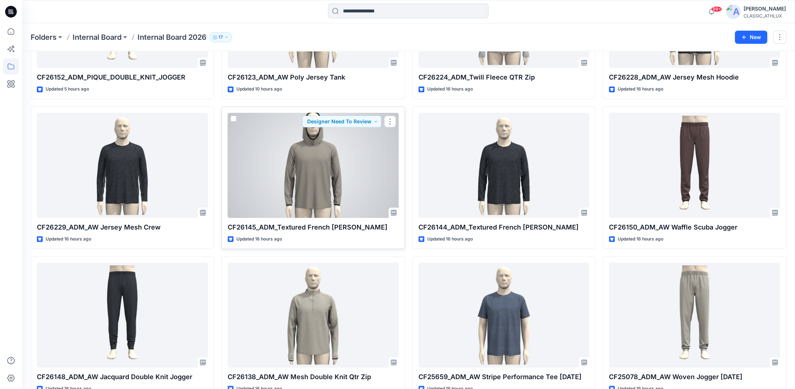
scroll to position [547, 0]
